Goal: Information Seeking & Learning: Learn about a topic

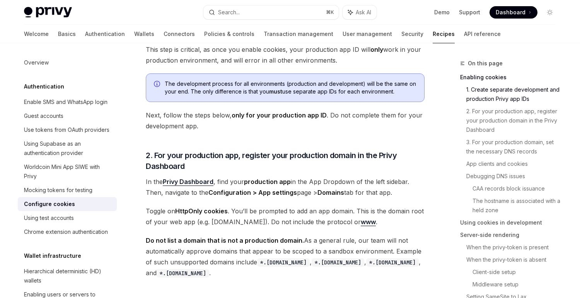
scroll to position [33, 0]
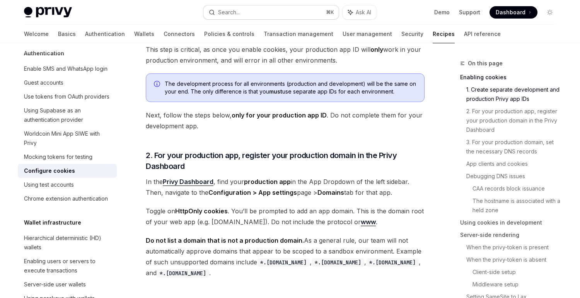
click at [251, 9] on button "Search... ⌘ K" at bounding box center [270, 12] width 135 height 14
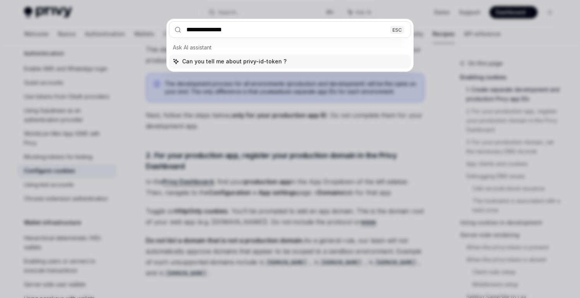
type input "**********"
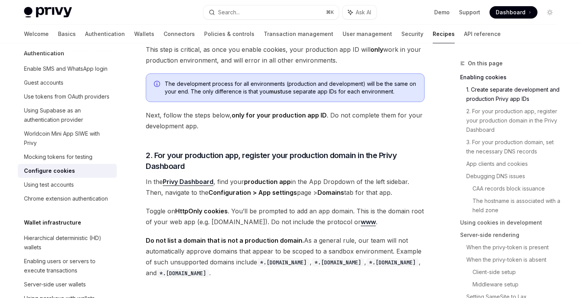
type textarea "*"
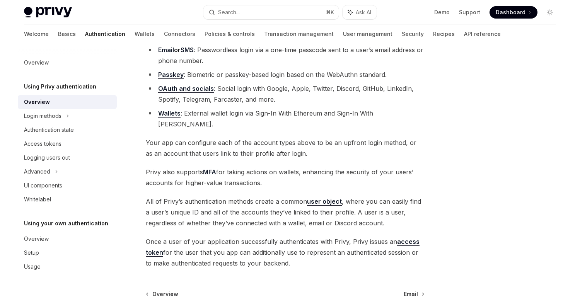
scroll to position [100, 0]
click at [221, 12] on div "Search..." at bounding box center [229, 12] width 22 height 9
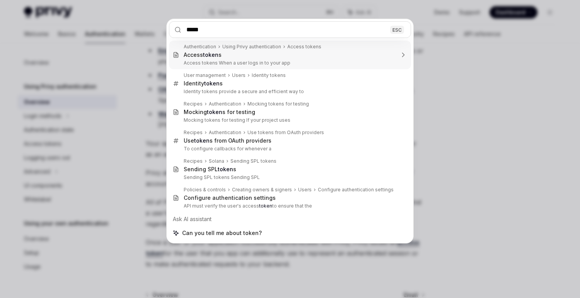
type input "******"
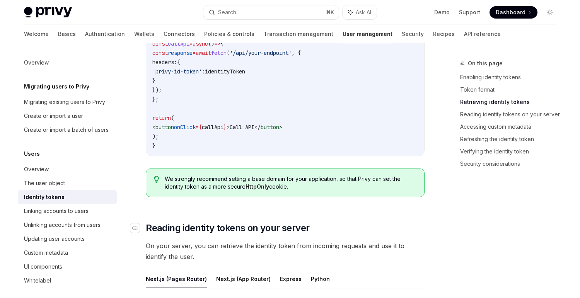
scroll to position [838, 0]
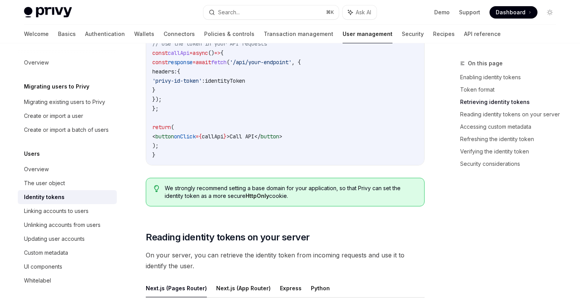
click at [235, 112] on code "import { useIdentityToken } from '@privy-io/react-auth' ; function MyComponent …" at bounding box center [285, 76] width 266 height 167
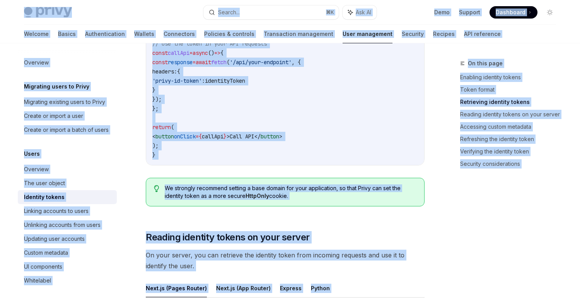
copy body "Privy Docs home page Search... ⌘ K Ask AI Demo Support Dashboard Dashboard Sear…"
click at [321, 129] on code "import { useIdentityToken } from '@privy-io/react-auth' ; function MyComponent …" at bounding box center [285, 76] width 266 height 167
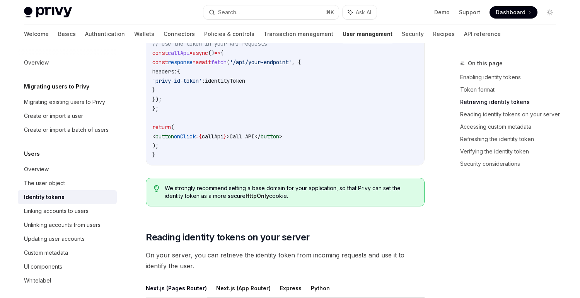
click at [321, 129] on code "import { useIdentityToken } from '@privy-io/react-auth' ; function MyComponent …" at bounding box center [285, 76] width 266 height 167
click at [54, 164] on link "Overview" at bounding box center [67, 169] width 99 height 14
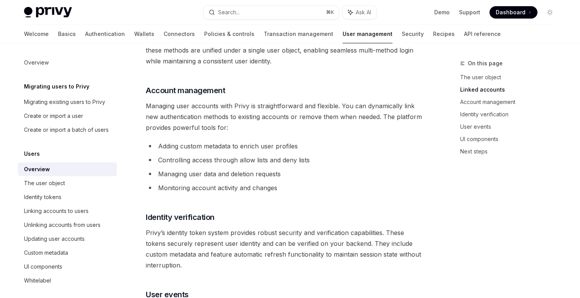
scroll to position [860, 0]
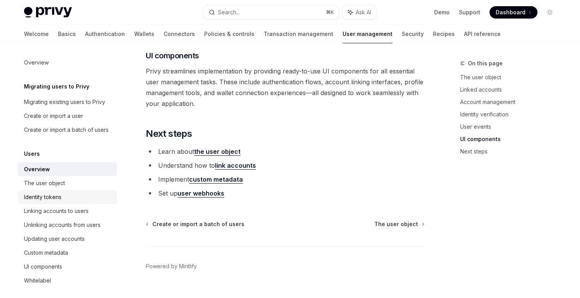
click at [84, 197] on div "Identity tokens" at bounding box center [68, 196] width 88 height 9
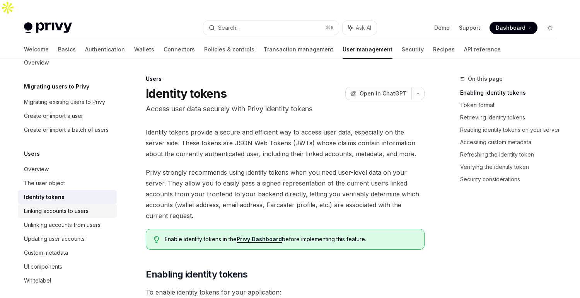
click at [74, 213] on div "Linking accounts to users" at bounding box center [56, 210] width 65 height 9
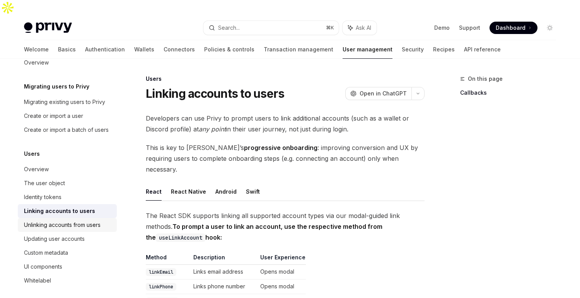
click at [70, 222] on div "Unlinking accounts from users" at bounding box center [62, 224] width 77 height 9
type textarea "*"
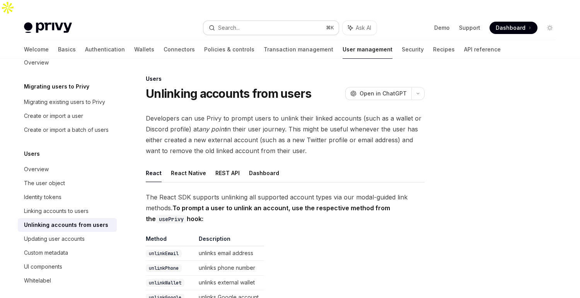
click at [228, 21] on button "Search... ⌘ K" at bounding box center [270, 28] width 135 height 14
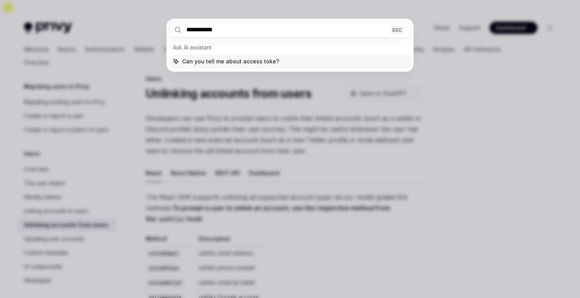
type input "**********"
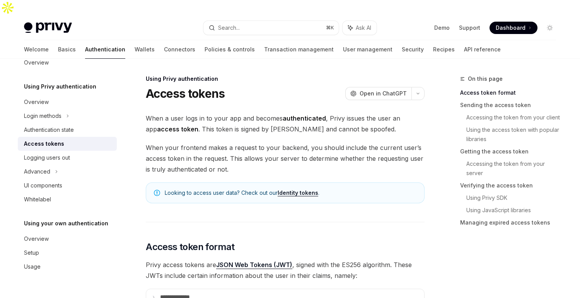
scroll to position [43, 0]
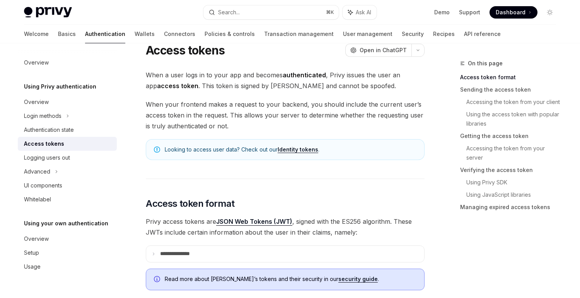
click at [213, 99] on span "When your frontend makes a request to your backend, you should include the curr…" at bounding box center [285, 115] width 279 height 32
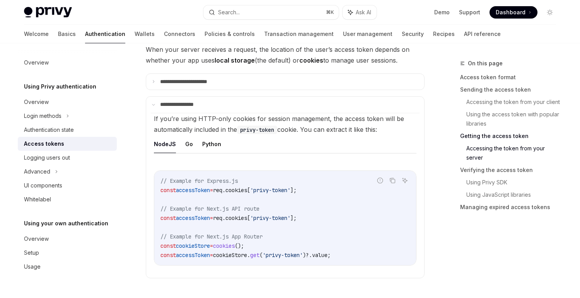
scroll to position [1049, 0]
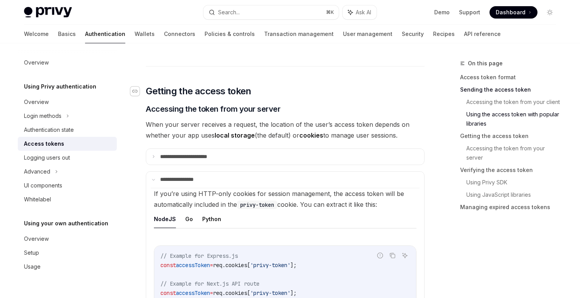
click at [131, 87] on div "Navigate to header" at bounding box center [134, 91] width 9 height 9
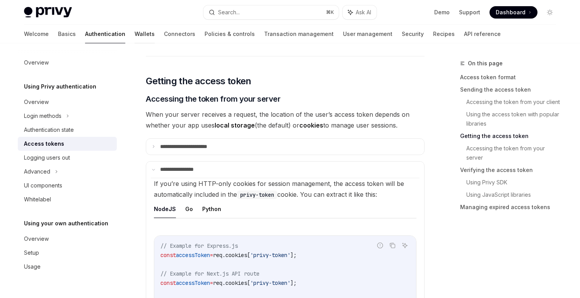
click at [135, 35] on link "Wallets" at bounding box center [145, 34] width 20 height 19
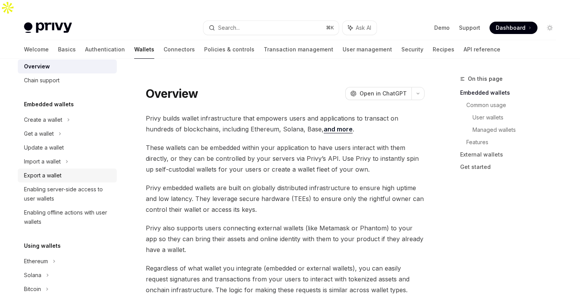
scroll to position [11, 0]
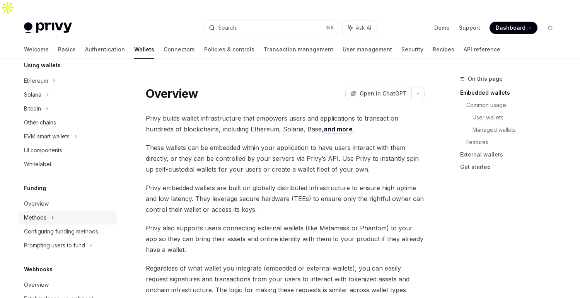
click at [61, 219] on div "Methods" at bounding box center [67, 218] width 99 height 14
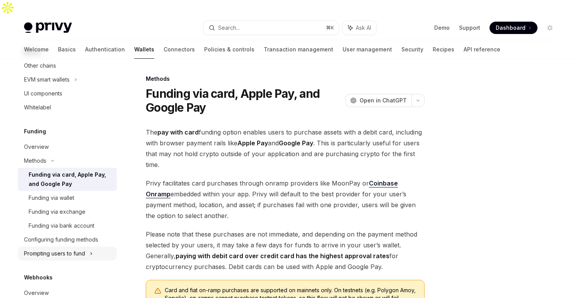
click at [75, 256] on div "Prompting users to fund" at bounding box center [54, 253] width 61 height 9
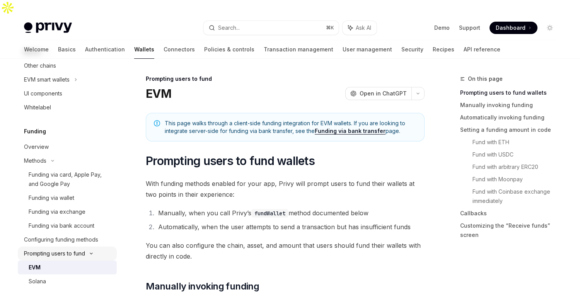
scroll to position [265, 0]
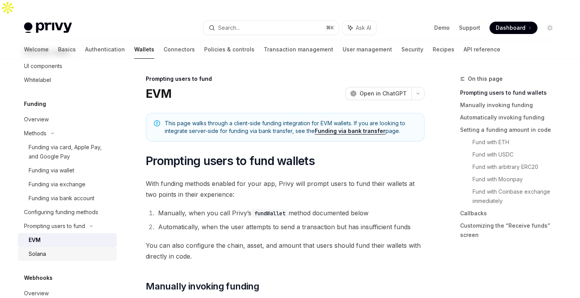
click at [61, 249] on link "Solana" at bounding box center [67, 254] width 99 height 14
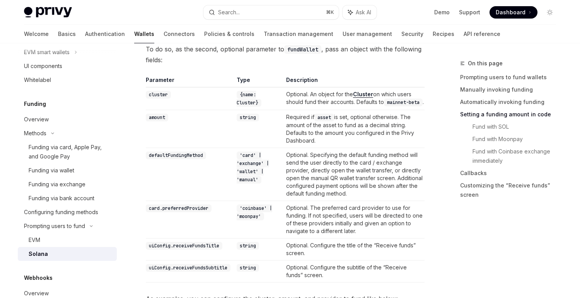
click at [278, 201] on td "'coinbase' | 'moonpay'" at bounding box center [257, 219] width 49 height 37
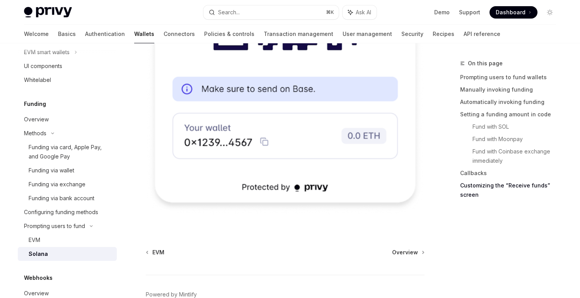
scroll to position [2093, 0]
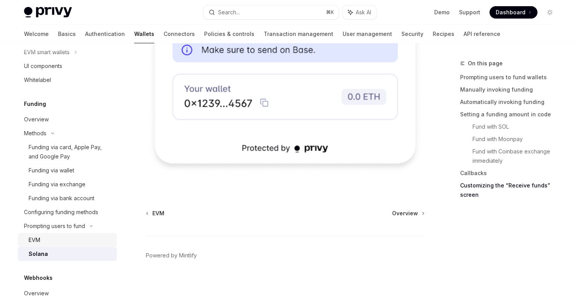
click at [34, 233] on link "EVM" at bounding box center [67, 240] width 99 height 14
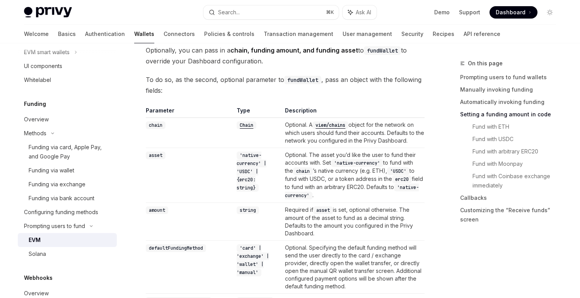
scroll to position [707, 0]
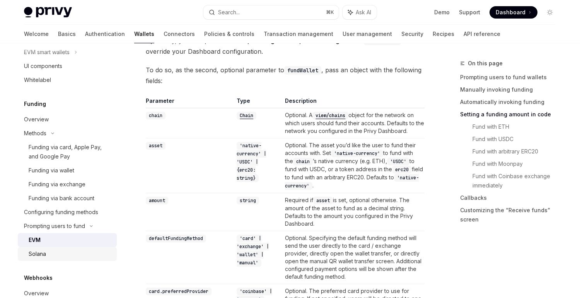
click at [37, 257] on div "Solana" at bounding box center [37, 253] width 17 height 9
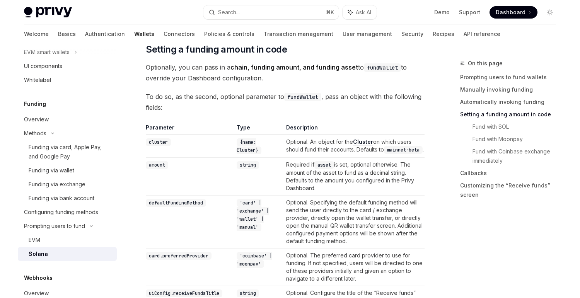
scroll to position [604, 0]
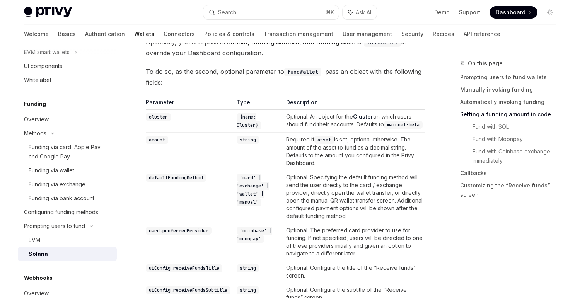
drag, startPoint x: 351, startPoint y: 152, endPoint x: 255, endPoint y: 138, distance: 97.6
click at [255, 138] on tr "amount string Required if asset is set, optional otherwise. The amount of the a…" at bounding box center [285, 151] width 279 height 38
click at [255, 138] on td "string" at bounding box center [257, 151] width 49 height 38
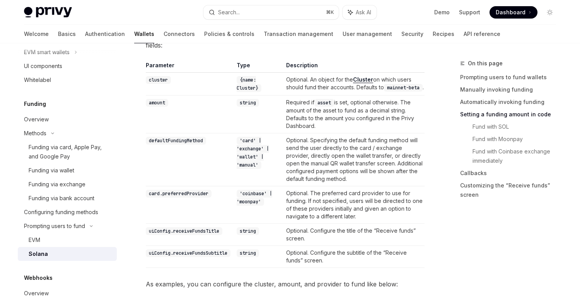
click at [316, 133] on td "Optional. Specifying the default funding method will send the user directly to …" at bounding box center [353, 159] width 141 height 53
drag, startPoint x: 340, startPoint y: 121, endPoint x: 240, endPoint y: 86, distance: 105.6
click at [240, 86] on tbody "cluster {name: Cluster} Optional. An object for the Cluster on which users shou…" at bounding box center [285, 169] width 279 height 195
click at [340, 115] on td "Required if asset is set, optional otherwise. The amount of the asset to fund a…" at bounding box center [353, 114] width 141 height 38
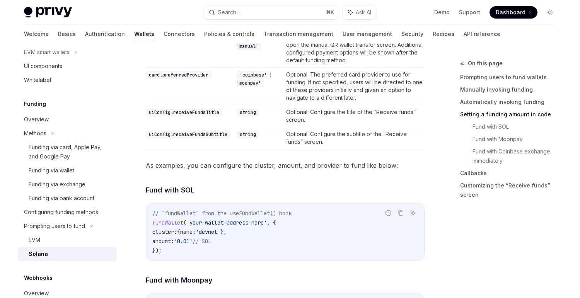
scroll to position [761, 0]
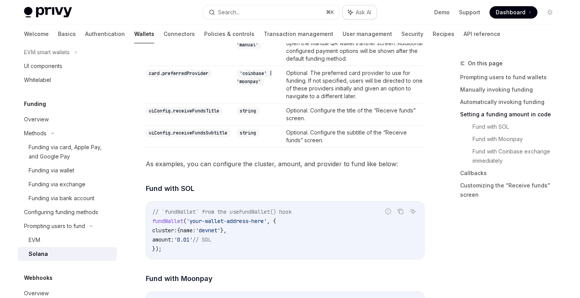
click at [368, 16] on span "Ask AI" at bounding box center [363, 13] width 15 height 8
type textarea "*"
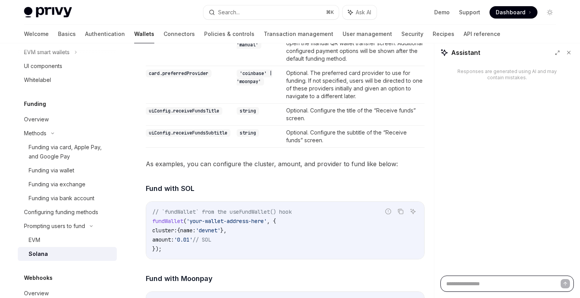
paste textarea "**********"
type textarea "**********"
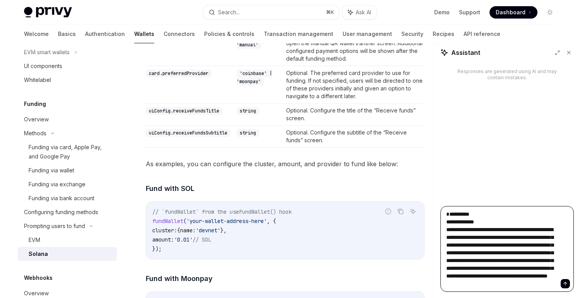
type textarea "*"
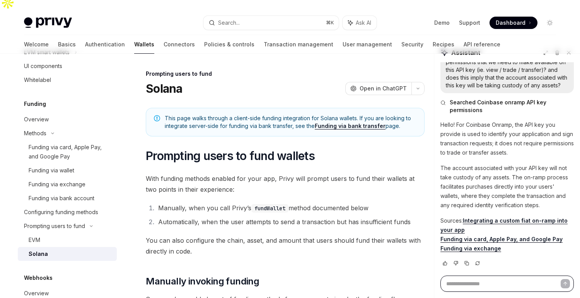
scroll to position [22, 0]
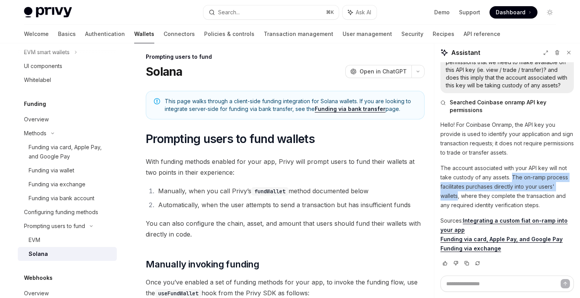
drag, startPoint x: 512, startPoint y: 175, endPoint x: 458, endPoint y: 196, distance: 57.6
click at [458, 196] on p "The account associated with your API key will not take custody of any assets. T…" at bounding box center [506, 186] width 133 height 46
copy p "The on-ramp process facilitates purchases directly into your users' wallets"
click at [282, 34] on link "Transaction management" at bounding box center [299, 34] width 70 height 19
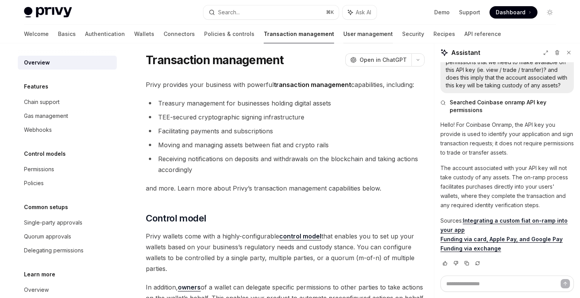
click at [343, 34] on link "User management" at bounding box center [367, 34] width 49 height 19
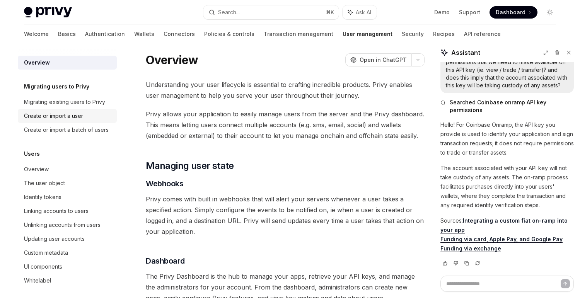
scroll to position [23, 0]
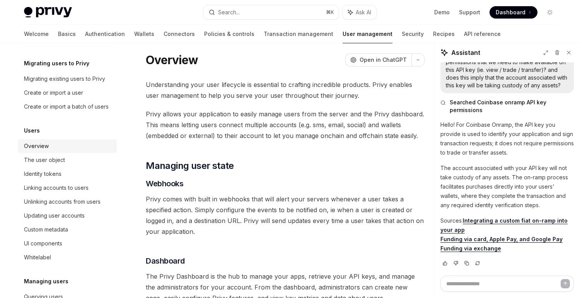
click at [51, 150] on div "Overview" at bounding box center [68, 145] width 88 height 9
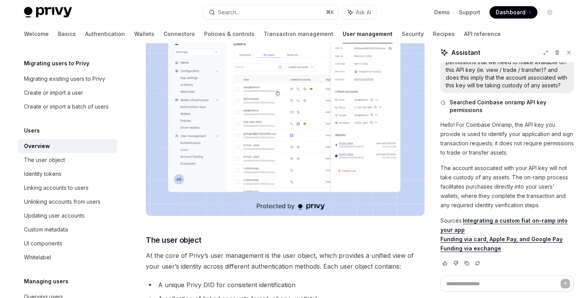
scroll to position [158, 0]
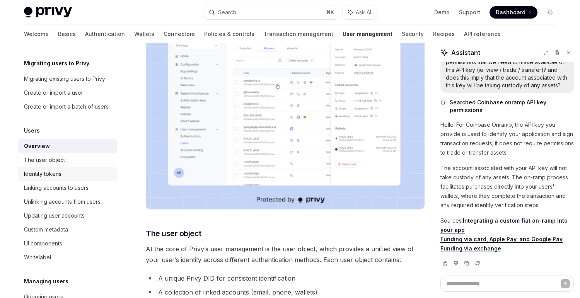
click at [80, 172] on div "Identity tokens" at bounding box center [68, 173] width 88 height 9
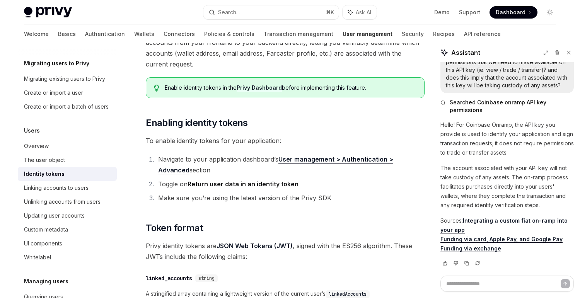
scroll to position [160, 0]
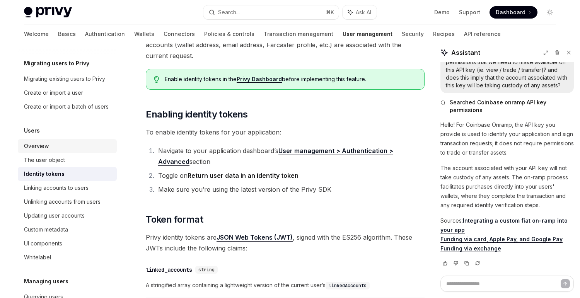
click at [84, 148] on div "Overview" at bounding box center [68, 145] width 88 height 9
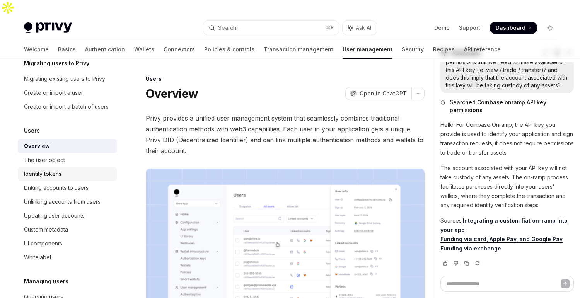
click at [56, 169] on div "Identity tokens" at bounding box center [42, 173] width 37 height 9
click at [65, 158] on div "The user object" at bounding box center [68, 159] width 88 height 9
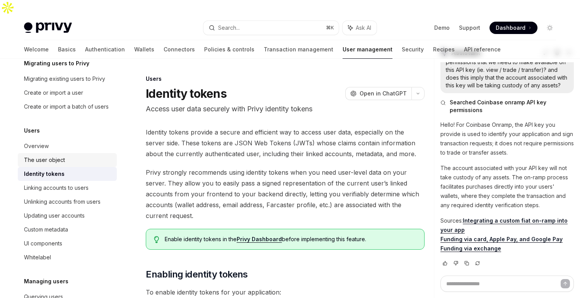
type textarea "*"
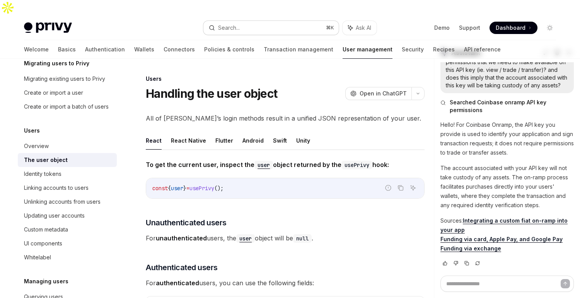
click at [238, 21] on button "Search... ⌘ K" at bounding box center [270, 28] width 135 height 14
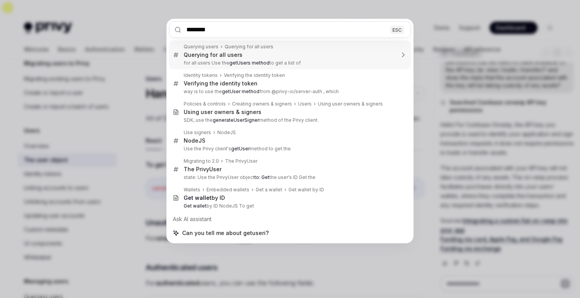
type input "*********"
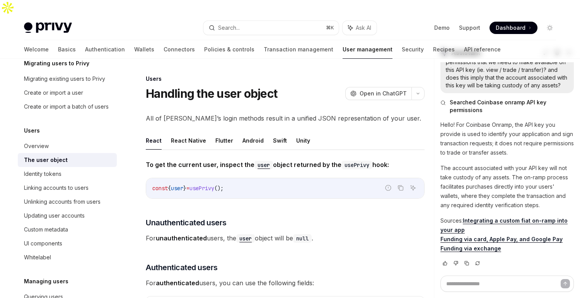
type textarea "*"
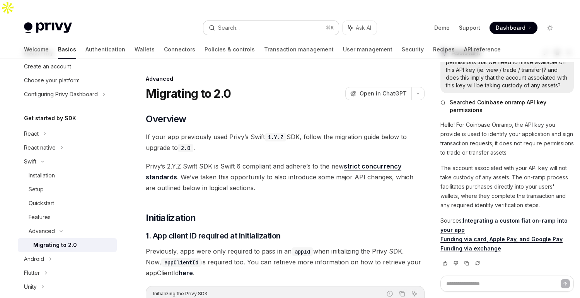
click at [254, 21] on button "Search... ⌘ K" at bounding box center [270, 28] width 135 height 14
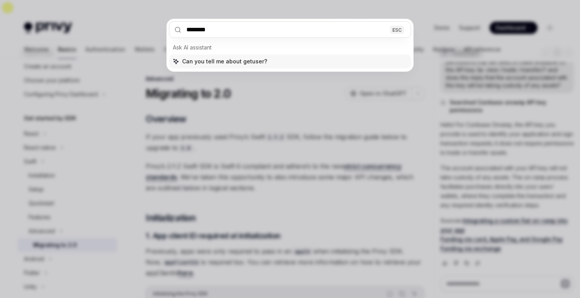
type input "*********"
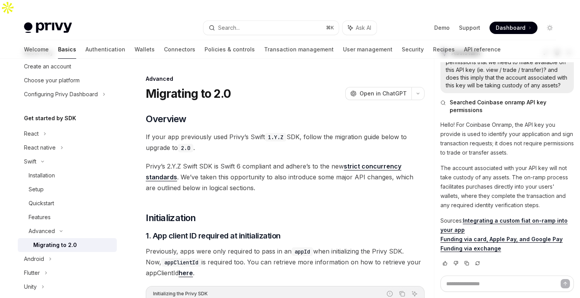
type textarea "*"
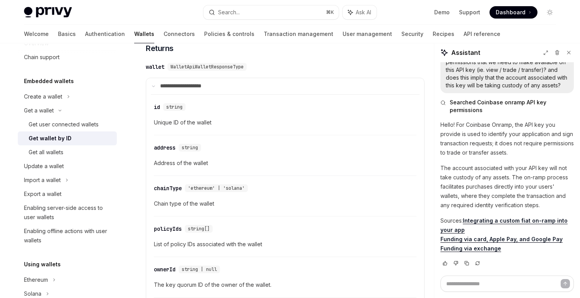
scroll to position [333, 0]
click at [220, 4] on div "Privy Docs home page Search... ⌘ K Ask AI Demo Support Dashboard Dashboard Sear…" at bounding box center [290, 12] width 532 height 25
click at [225, 14] on div "Search..." at bounding box center [229, 12] width 22 height 9
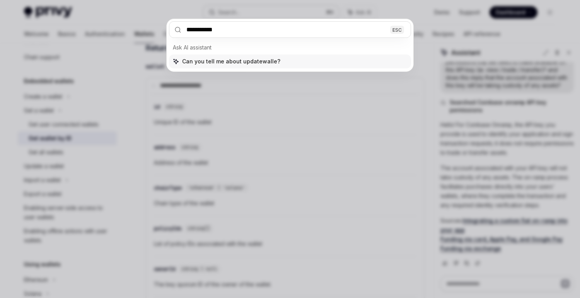
type input "**********"
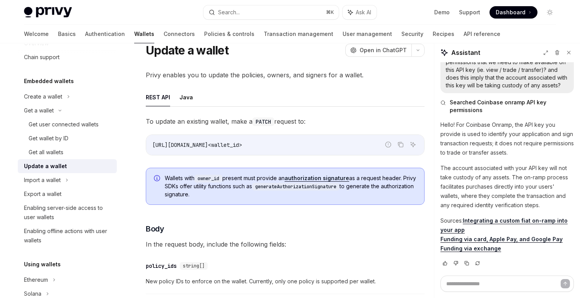
scroll to position [19, 0]
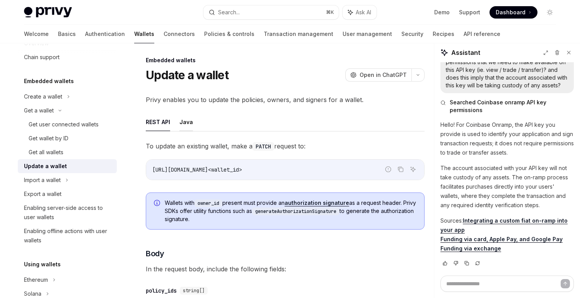
click at [190, 113] on button "Java" at bounding box center [186, 122] width 14 height 18
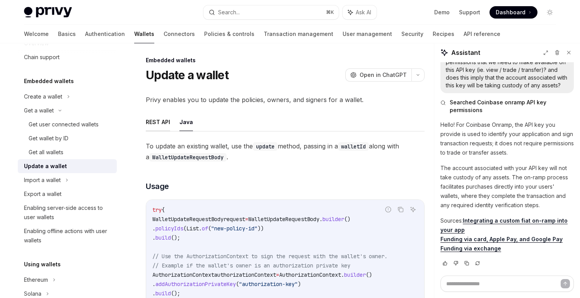
click at [160, 113] on button "REST API" at bounding box center [158, 122] width 24 height 18
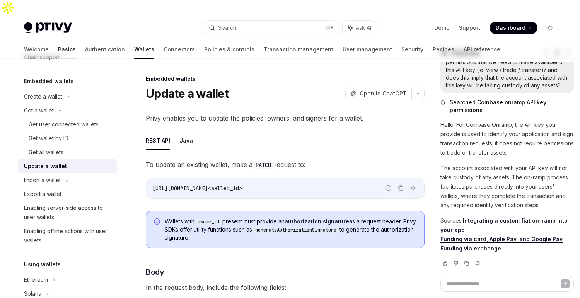
click at [58, 40] on link "Basics" at bounding box center [67, 49] width 18 height 19
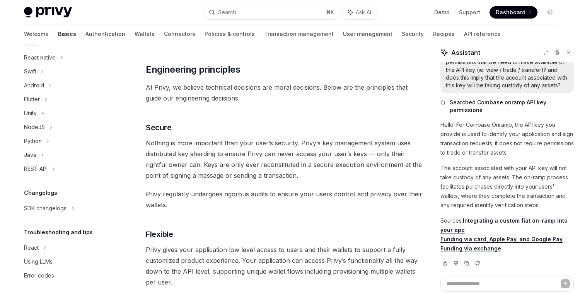
scroll to position [349, 0]
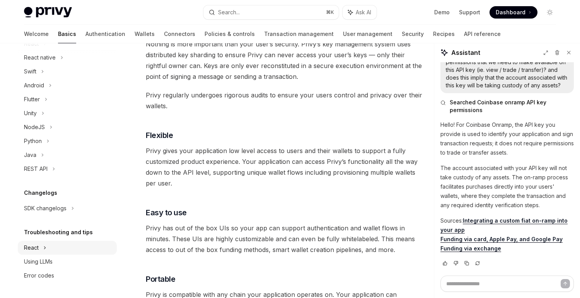
click at [44, 248] on icon at bounding box center [44, 247] width 3 height 9
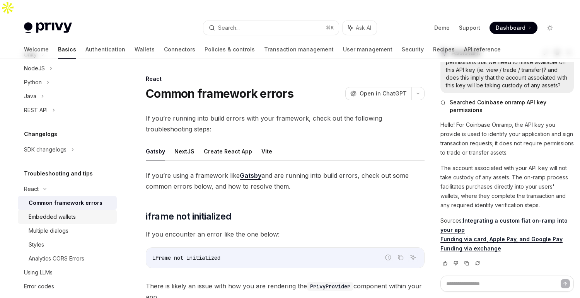
scroll to position [183, 0]
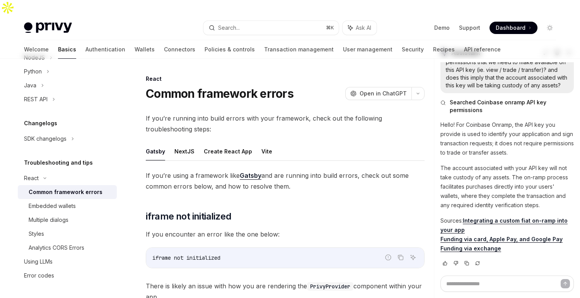
click at [54, 130] on div "Changelogs SDK changelogs" at bounding box center [67, 132] width 99 height 27
click at [52, 133] on div "SDK changelogs" at bounding box center [67, 139] width 99 height 14
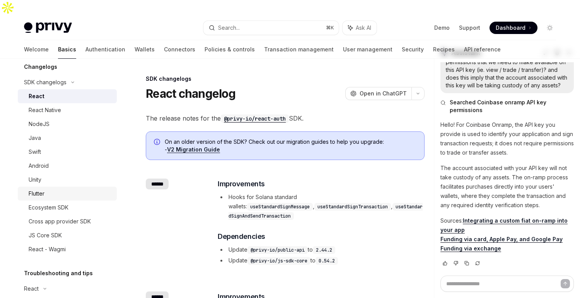
scroll to position [243, 0]
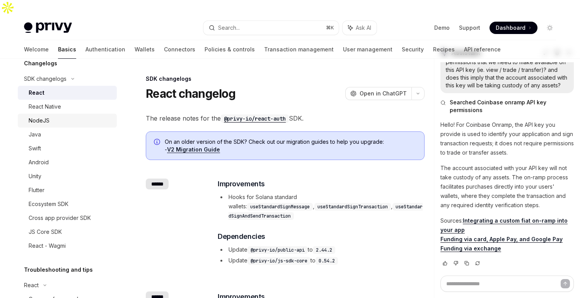
click at [60, 116] on div "NodeJS" at bounding box center [70, 120] width 83 height 9
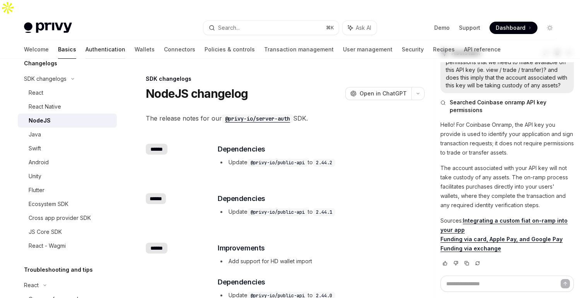
click at [85, 40] on link "Authentication" at bounding box center [105, 49] width 40 height 19
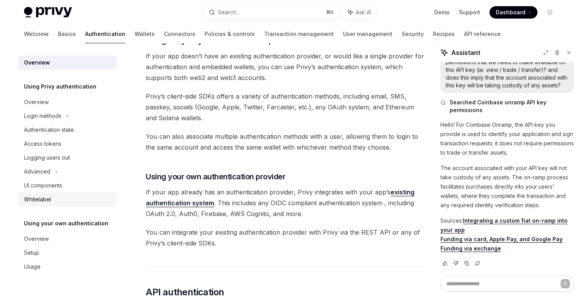
scroll to position [591, 0]
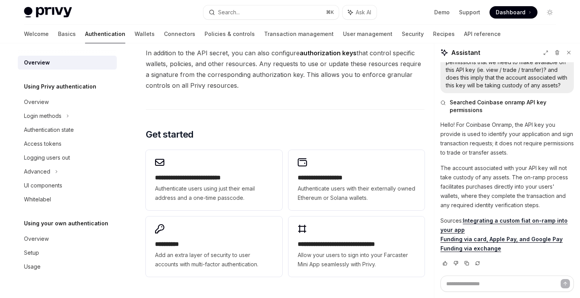
click at [117, 30] on div "Welcome Basics Authentication Wallets Connectors Policies & controls Transactio…" at bounding box center [262, 34] width 477 height 19
click at [135, 31] on link "Wallets" at bounding box center [145, 34] width 20 height 19
type textarea "*"
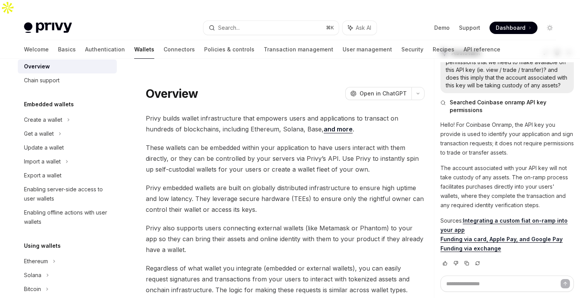
click at [244, 15] on div "Privy Docs home page Search... ⌘ K Ask AI Demo Support Dashboard Dashboard Sear…" at bounding box center [290, 27] width 532 height 25
click at [240, 21] on button "Search... ⌘ K" at bounding box center [270, 28] width 135 height 14
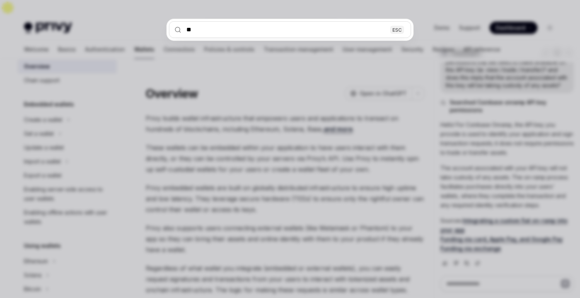
type input "***"
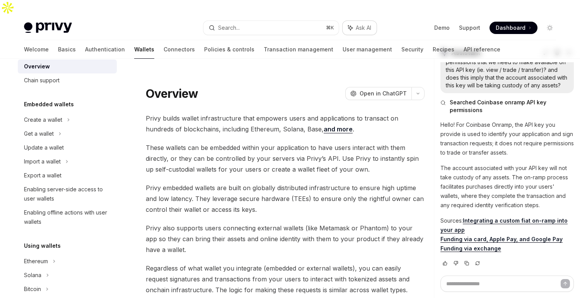
click at [360, 21] on button "Ask AI" at bounding box center [359, 28] width 34 height 14
type textarea "*"
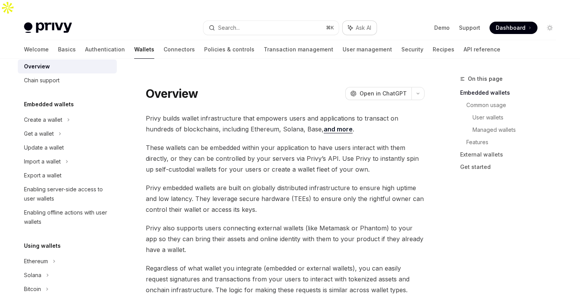
click at [358, 24] on span "Ask AI" at bounding box center [363, 28] width 15 height 8
type textarea "*"
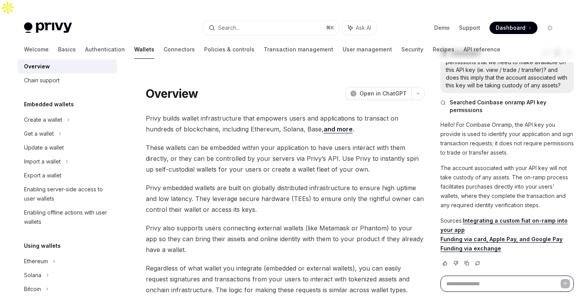
type textarea "*"
type textarea "**"
type textarea "*"
type textarea "***"
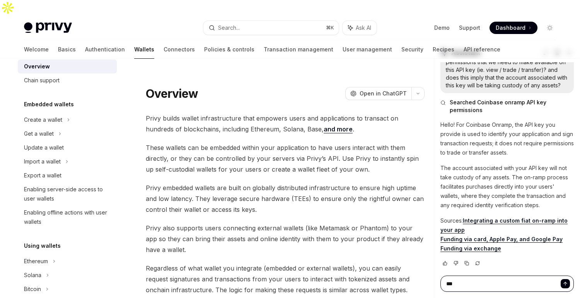
type textarea "*"
type textarea "****"
type textarea "*"
type textarea "*****"
type textarea "*"
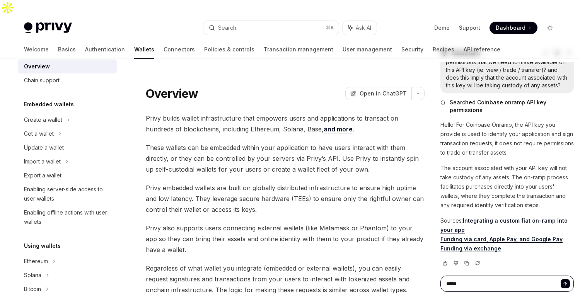
type textarea "******"
type textarea "*"
type textarea "******"
type textarea "*"
type textarea "******"
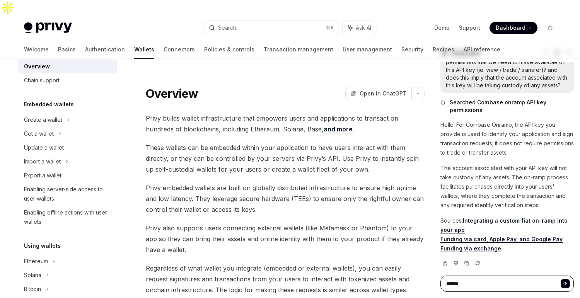
type textarea "*"
type textarea "*******"
type textarea "*"
type textarea "********"
type textarea "*"
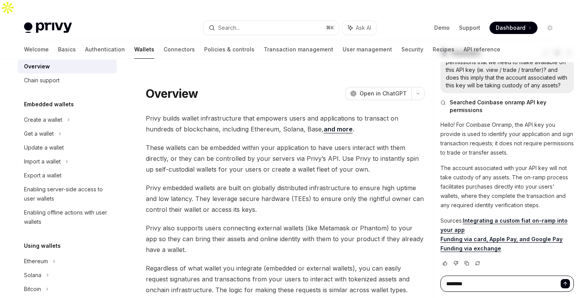
type textarea "*********"
type textarea "*"
type textarea "**********"
type textarea "*"
type textarea "**********"
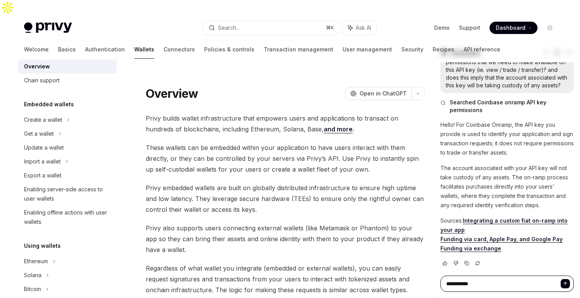
type textarea "*"
type textarea "**********"
type textarea "*"
type textarea "**********"
type textarea "*"
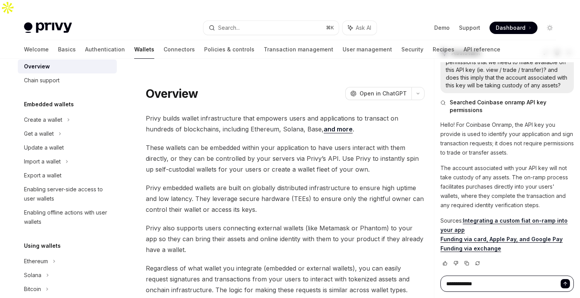
type textarea "**********"
type textarea "*"
type textarea "**********"
type textarea "*"
type textarea "**********"
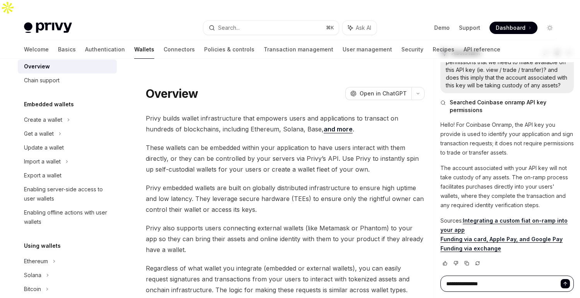
type textarea "*"
type textarea "**********"
type textarea "*"
type textarea "**********"
type textarea "*"
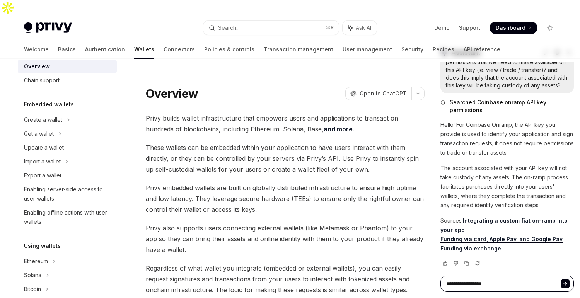
type textarea "**********"
type textarea "*"
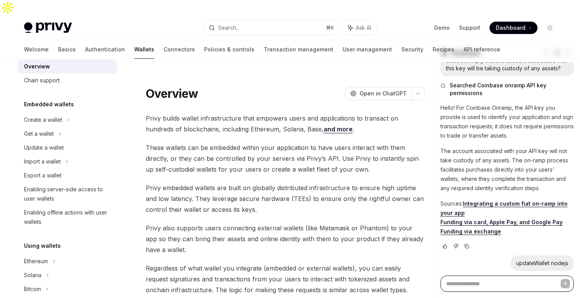
scroll to position [90, 0]
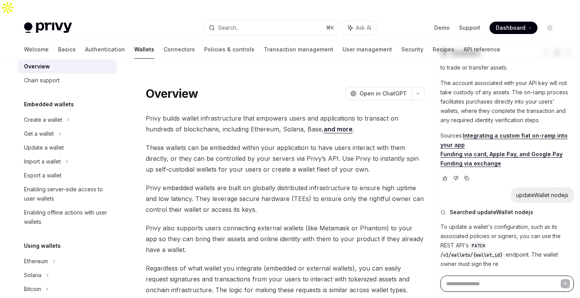
type textarea "*"
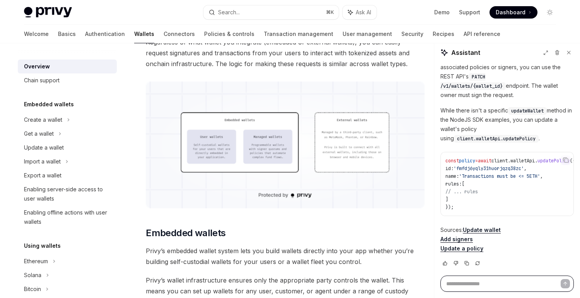
scroll to position [244, 0]
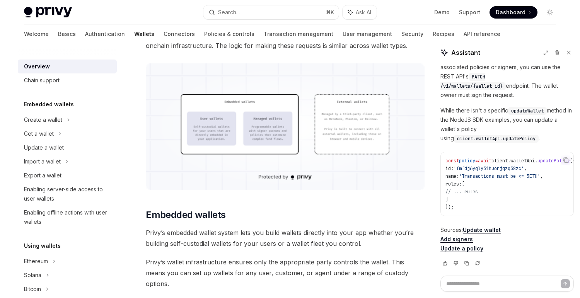
click at [463, 228] on link "Update wallet" at bounding box center [482, 229] width 38 height 7
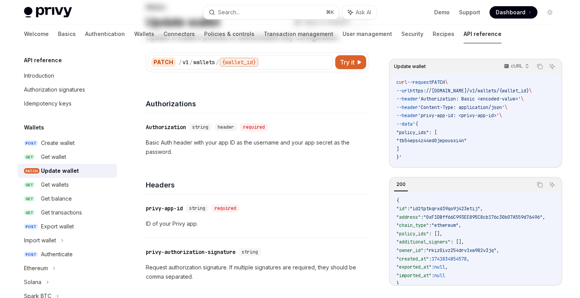
scroll to position [83, 0]
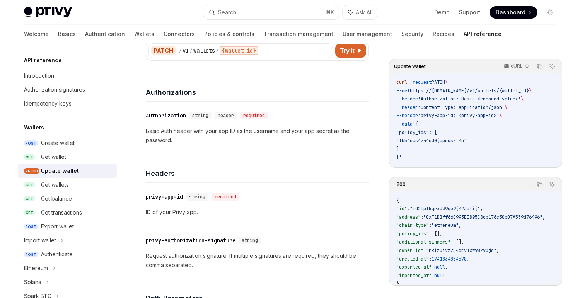
type textarea "*"
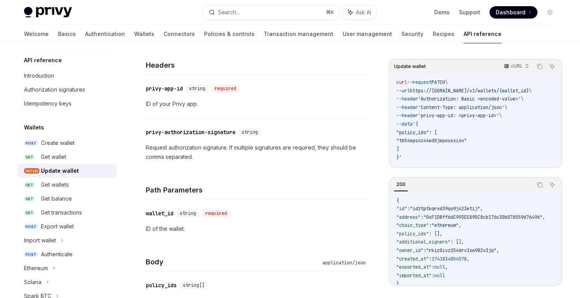
scroll to position [0, 0]
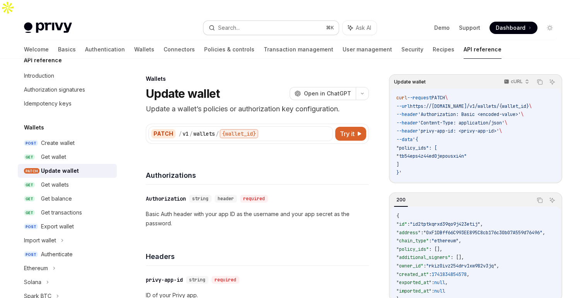
click at [242, 21] on button "Search... ⌘ K" at bounding box center [270, 28] width 135 height 14
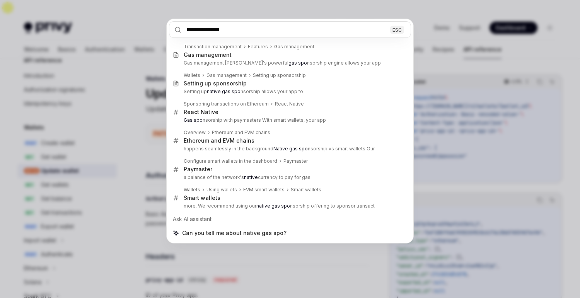
type input "**********"
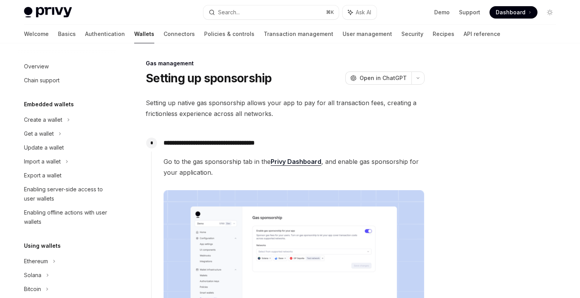
scroll to position [366, 0]
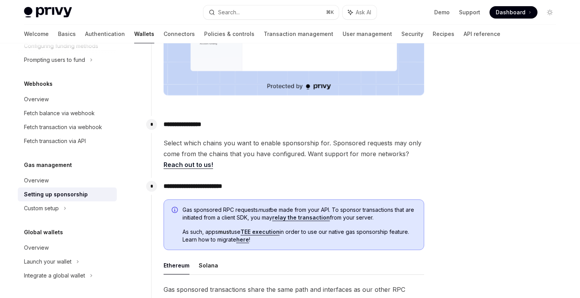
type textarea "*"
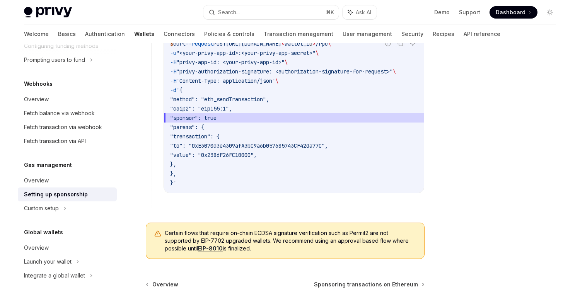
scroll to position [650, 0]
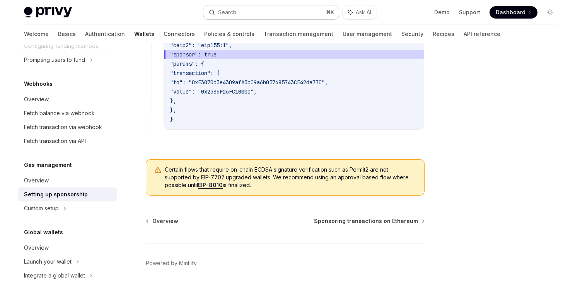
click at [231, 9] on div "Search..." at bounding box center [229, 12] width 22 height 9
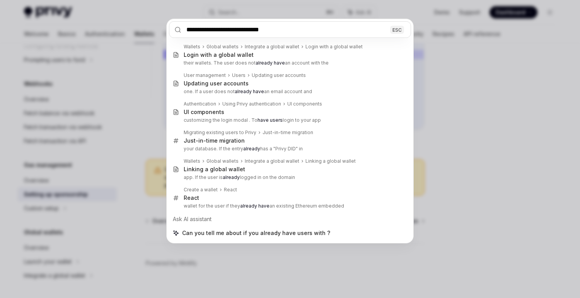
type input "**********"
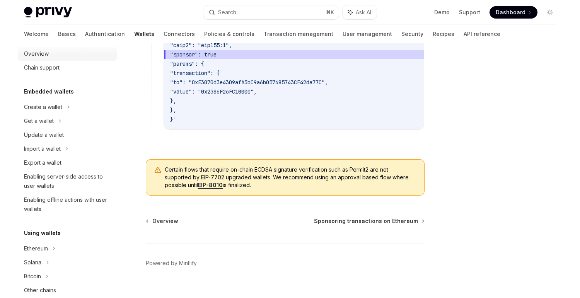
scroll to position [0, 0]
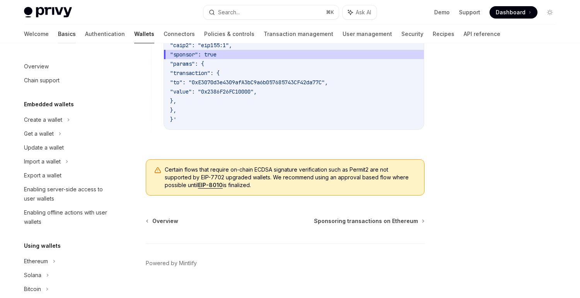
click at [58, 34] on link "Basics" at bounding box center [67, 34] width 18 height 19
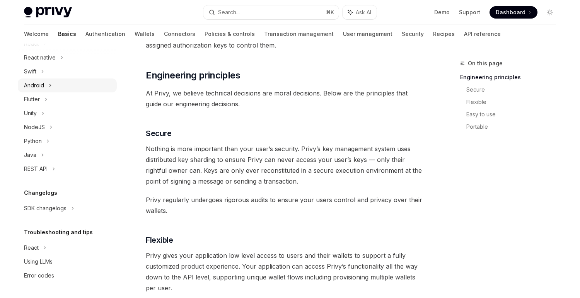
scroll to position [288, 0]
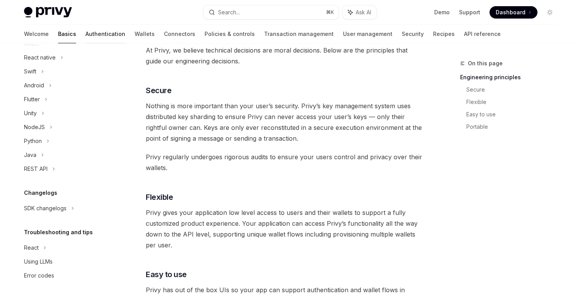
click at [85, 38] on link "Authentication" at bounding box center [105, 34] width 40 height 19
type textarea "*"
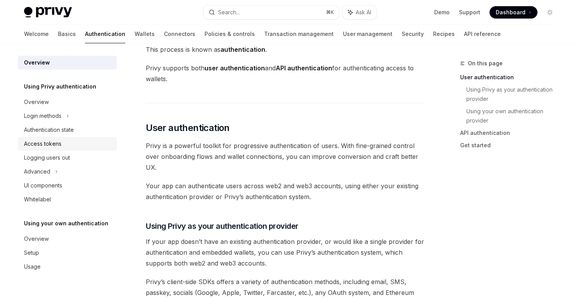
scroll to position [110, 0]
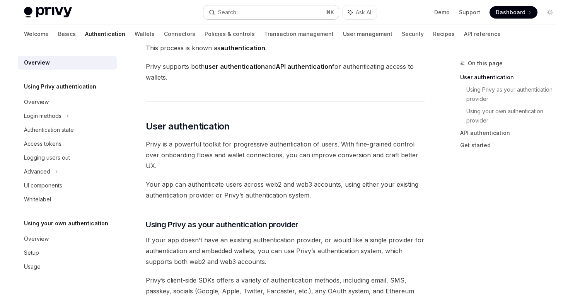
click at [246, 18] on button "Search... ⌘ K" at bounding box center [270, 12] width 135 height 14
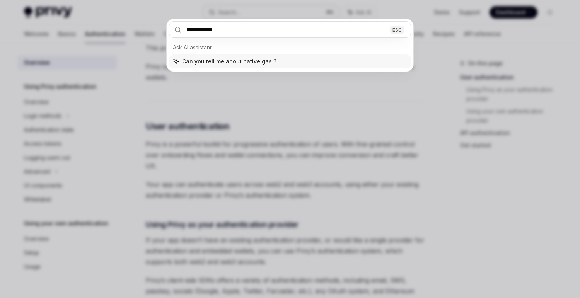
type input "**********"
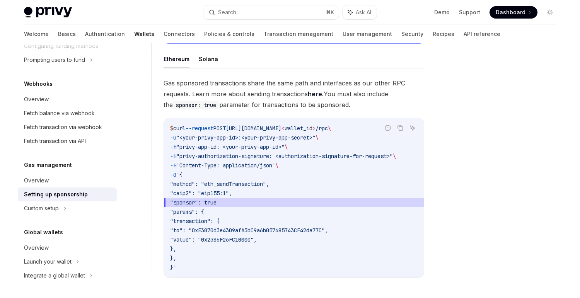
scroll to position [448, 0]
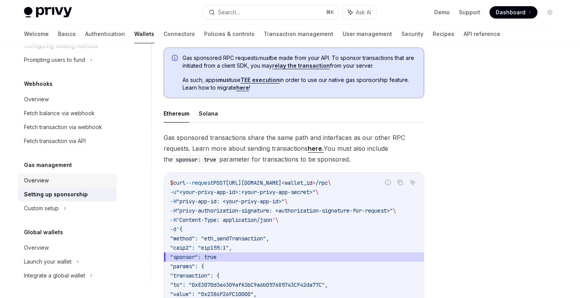
click at [64, 176] on div "Overview" at bounding box center [68, 180] width 88 height 9
type textarea "*"
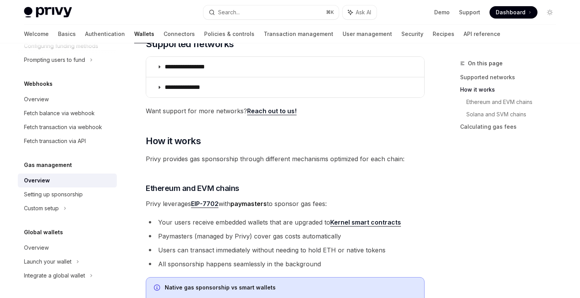
scroll to position [86, 0]
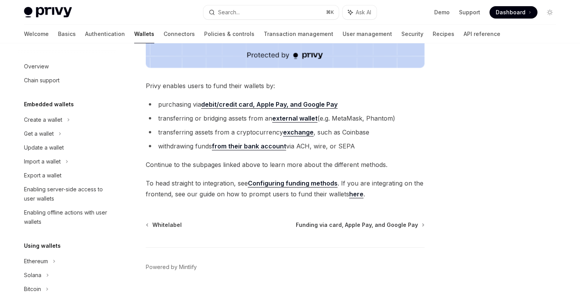
scroll to position [213, 0]
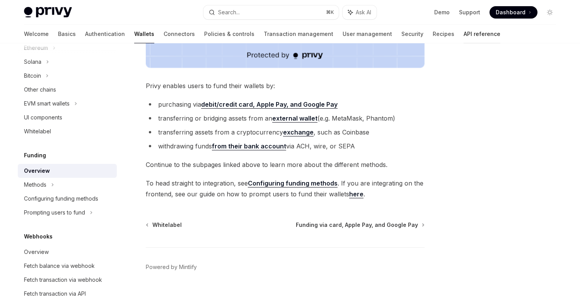
click at [463, 34] on link "API reference" at bounding box center [481, 34] width 37 height 19
type textarea "*"
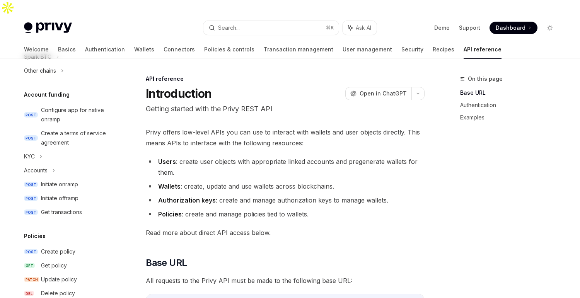
scroll to position [514, 0]
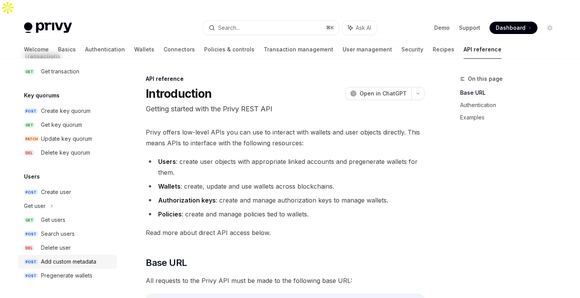
click at [52, 257] on div "Add custom metadata" at bounding box center [68, 261] width 55 height 9
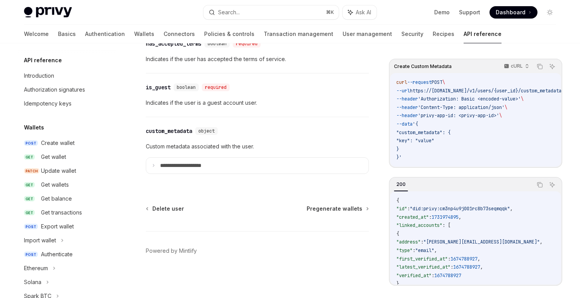
scroll to position [514, 0]
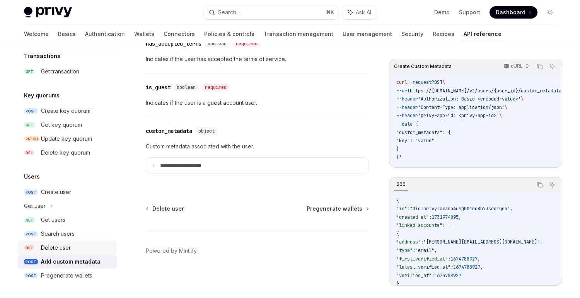
click at [58, 247] on div "Delete user" at bounding box center [56, 247] width 30 height 9
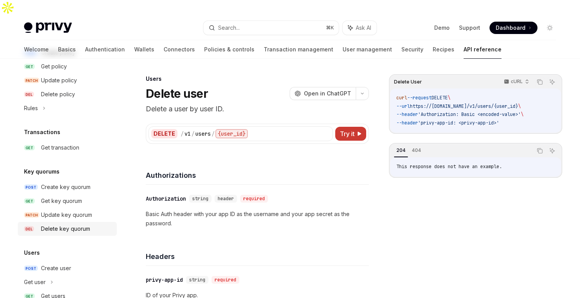
scroll to position [514, 0]
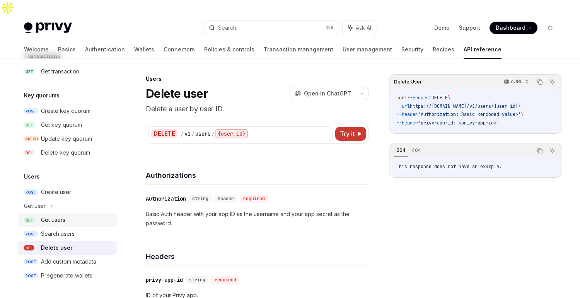
click at [68, 218] on div "Get users" at bounding box center [76, 219] width 71 height 9
type textarea "*"
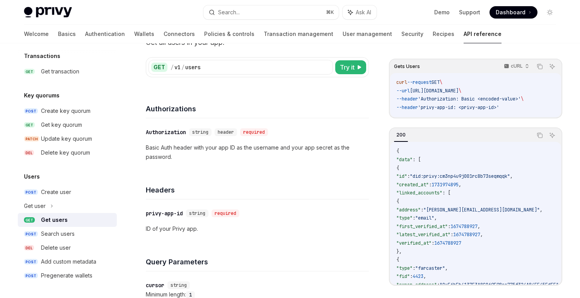
scroll to position [68, 0]
